Goal: Task Accomplishment & Management: Manage account settings

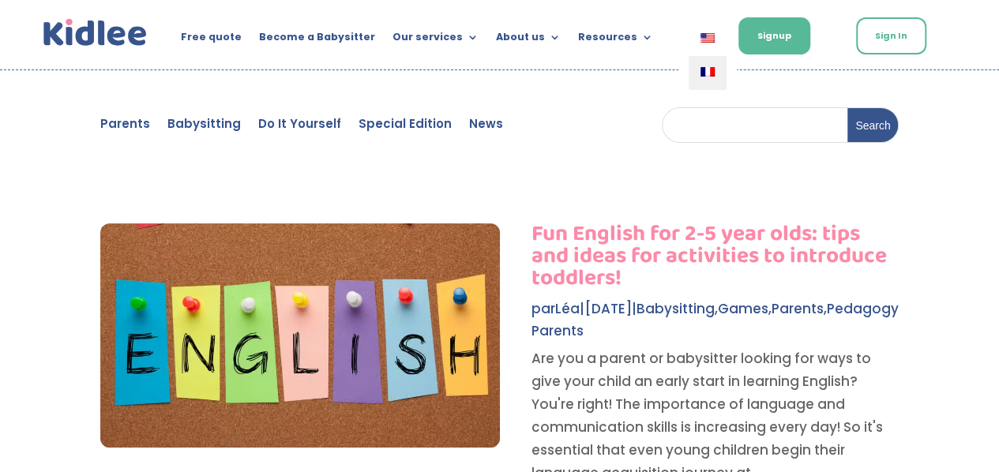
click at [706, 66] on link at bounding box center [708, 73] width 38 height 34
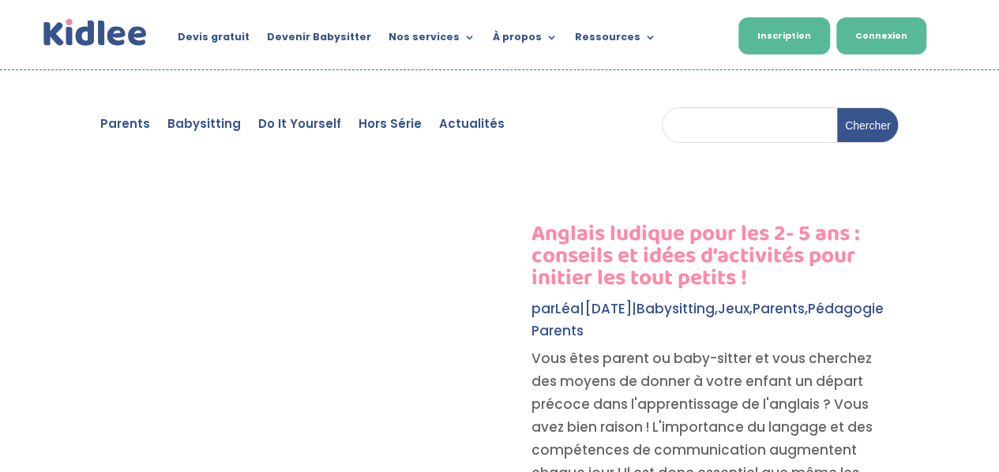
click at [845, 32] on link "Connexion" at bounding box center [881, 35] width 90 height 37
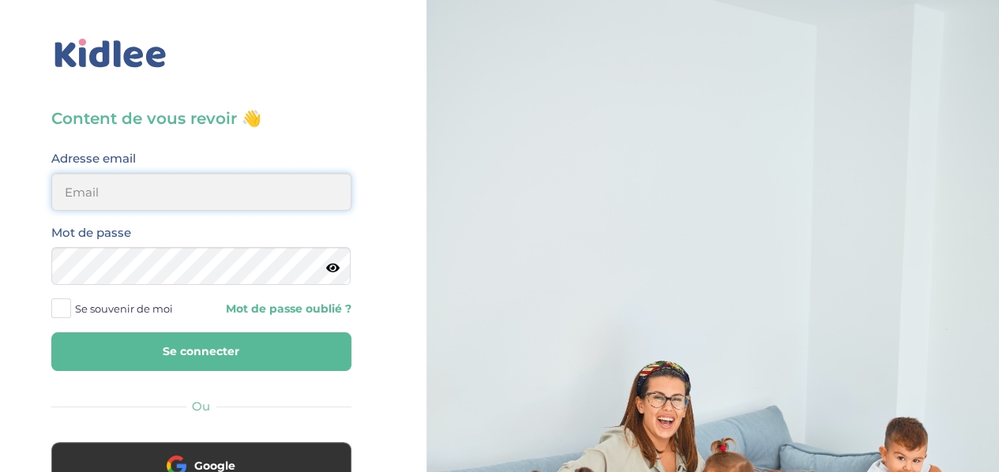
click at [212, 191] on input "email" at bounding box center [201, 192] width 300 height 38
type input "lesueuremilie2@gmail.com"
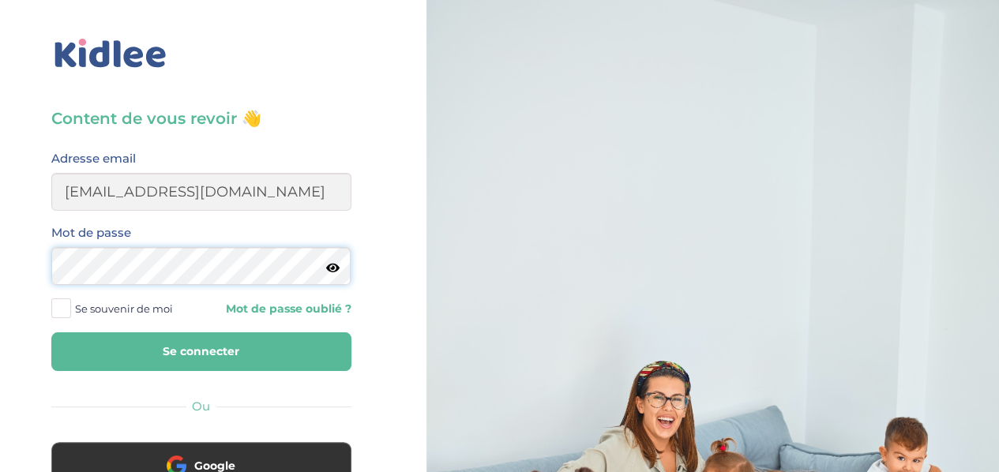
click at [51, 332] on button "Se connecter" at bounding box center [201, 351] width 300 height 39
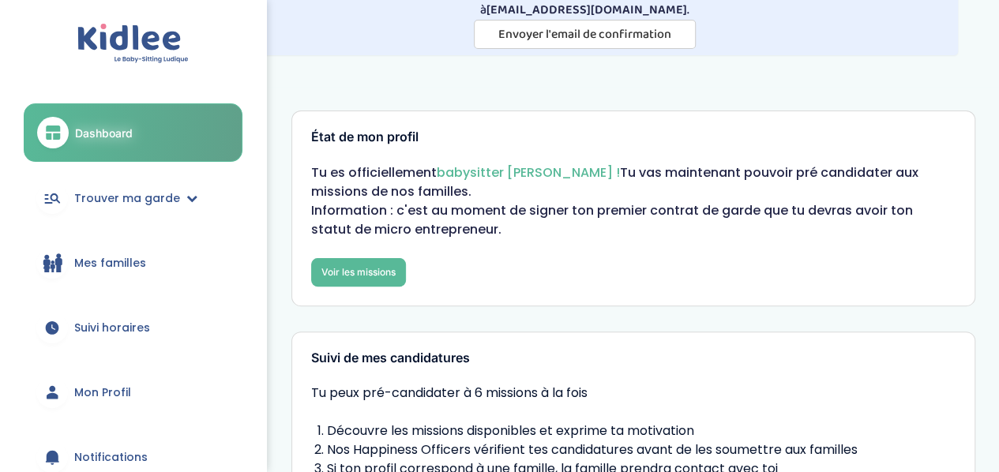
scroll to position [58, 0]
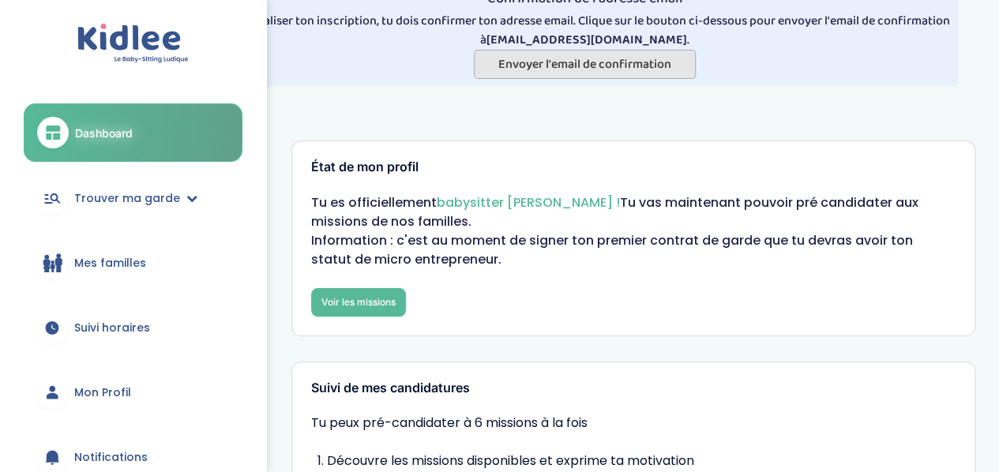
click at [577, 70] on span "Envoyer l'email de confirmation" at bounding box center [584, 64] width 173 height 20
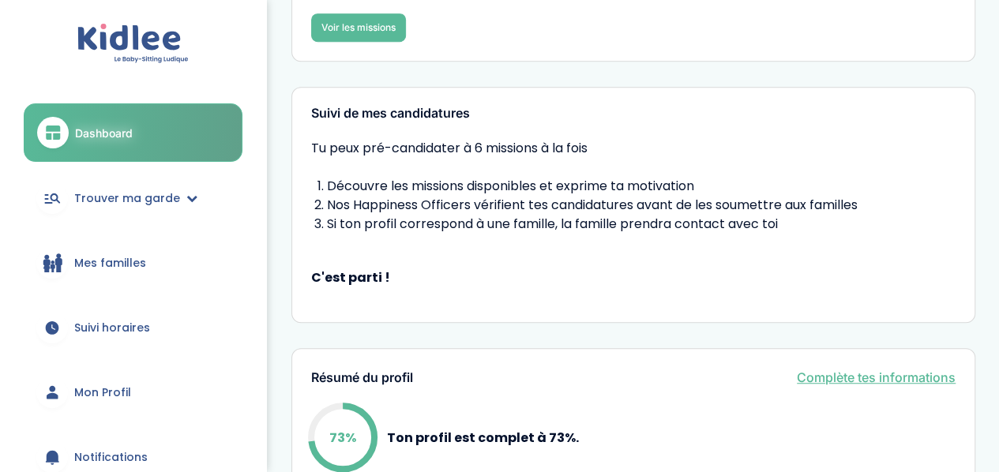
scroll to position [386, 0]
